Goal: Information Seeking & Learning: Find specific fact

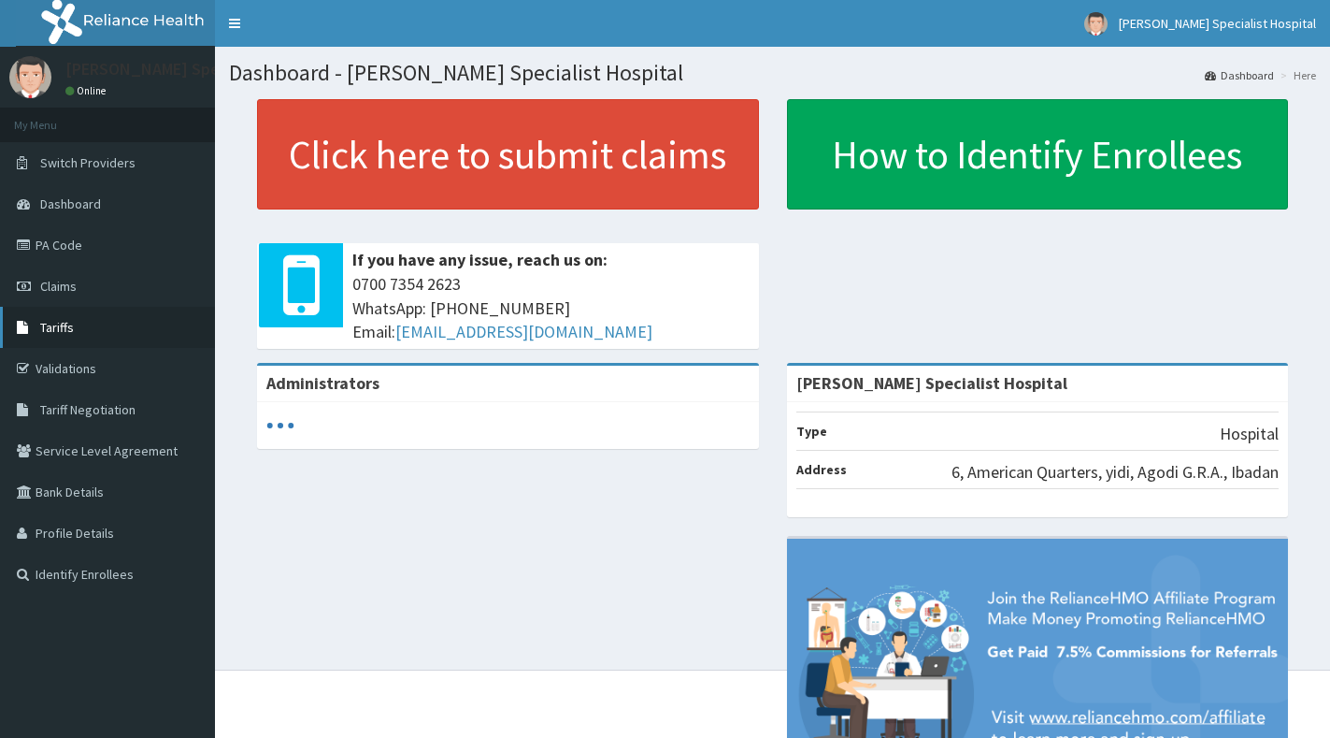
click at [70, 331] on span "Tariffs" at bounding box center [57, 327] width 34 height 17
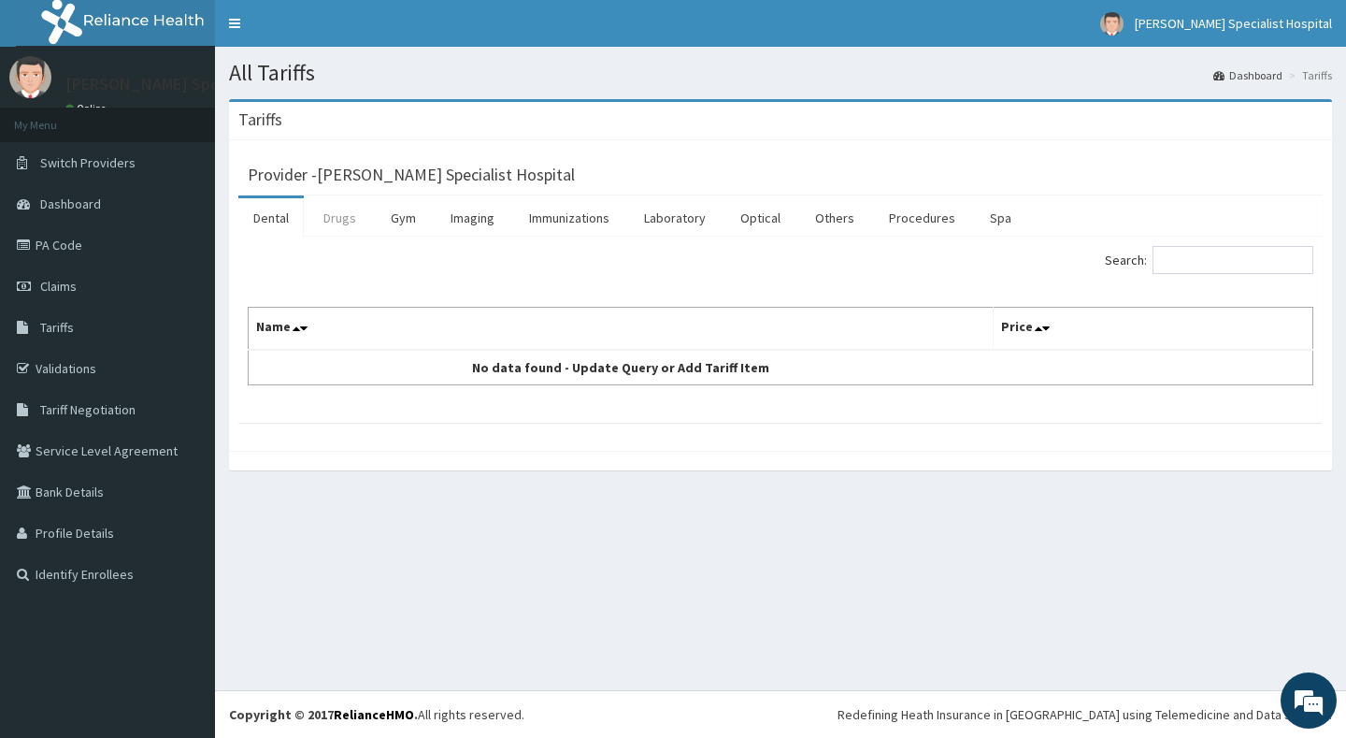
click at [352, 222] on link "Drugs" at bounding box center [339, 217] width 63 height 39
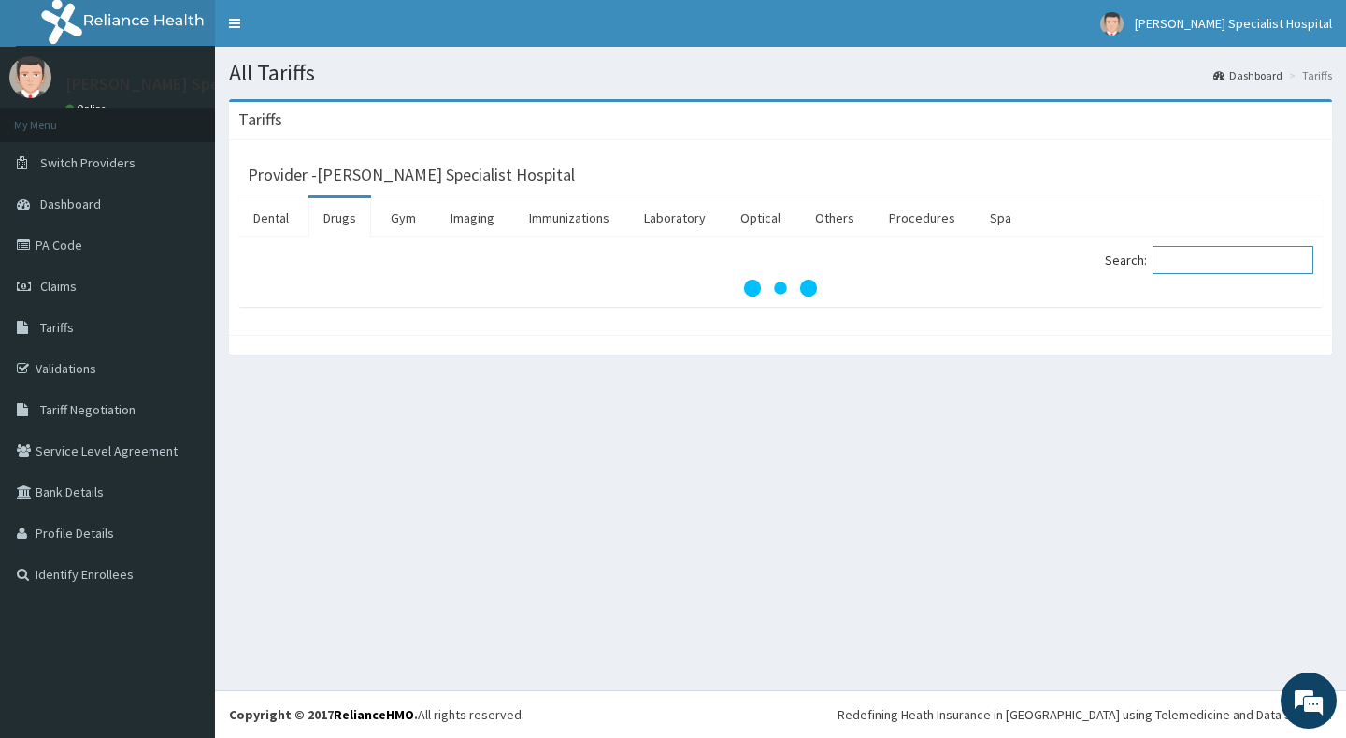
click at [1211, 261] on input "Search:" at bounding box center [1233, 260] width 161 height 28
paste input "CAMOSUNATE"
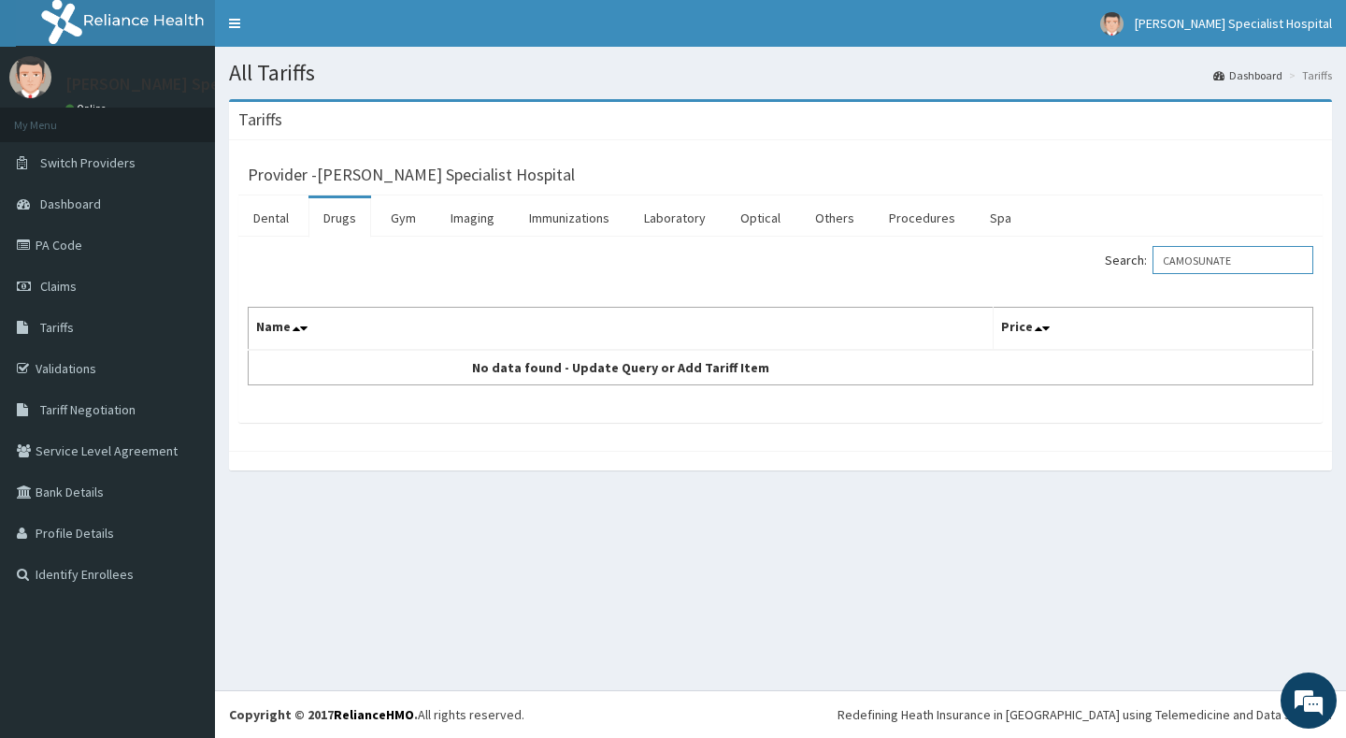
click at [1271, 255] on input "CAMOSUNATE" at bounding box center [1233, 260] width 161 height 28
paste input "[MEDICAL_DATA]"
click at [1264, 259] on input "METOCLOP" at bounding box center [1233, 260] width 161 height 28
paste input "[MEDICAL_DATA]"
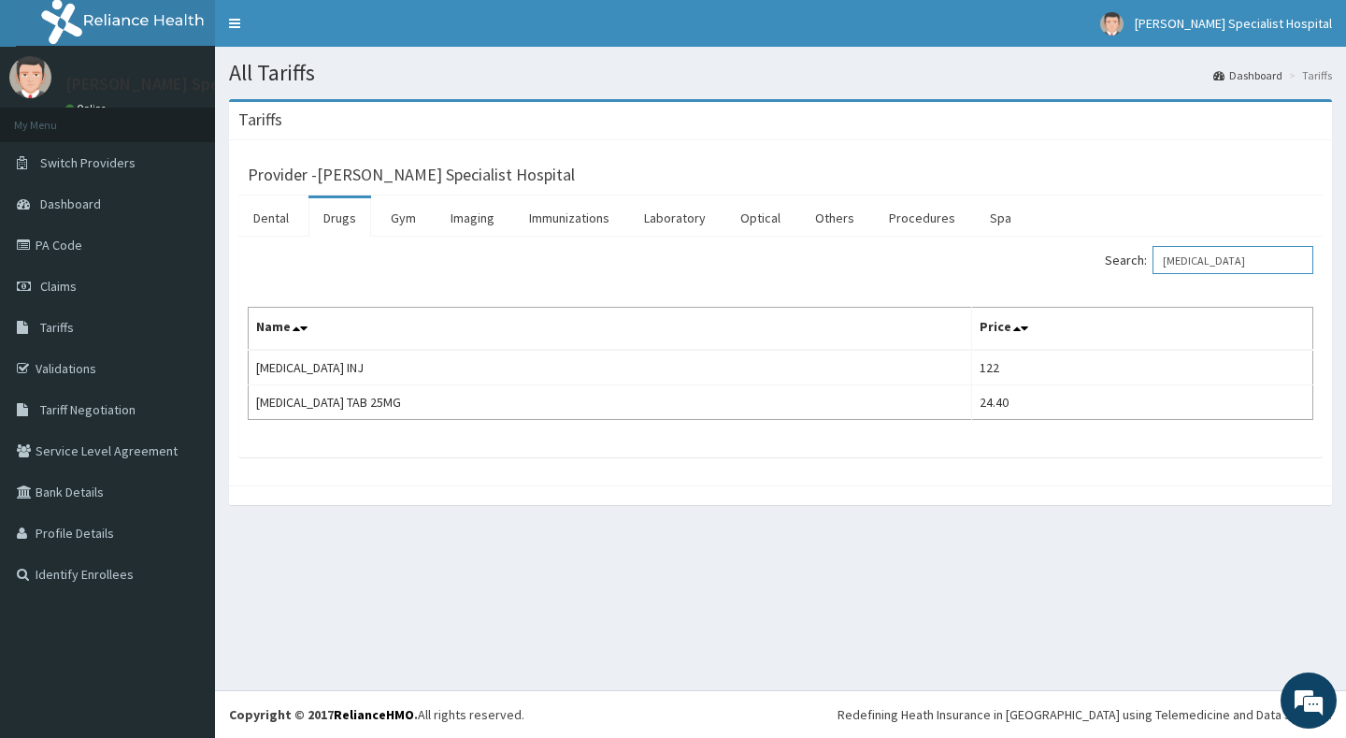
type input "[MEDICAL_DATA]"
